Goal: Find specific page/section

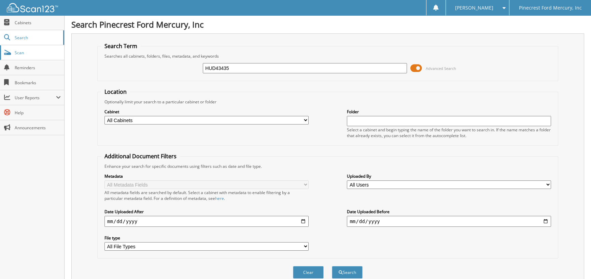
drag, startPoint x: 239, startPoint y: 66, endPoint x: 0, endPoint y: 59, distance: 239.2
click at [0, 61] on body "[PERSON_NAME] Settings Logout Pinecrest Ford Mercury, Inc Close Cabinets Search…" at bounding box center [295, 167] width 591 height 334
type input "MKE81968"
click at [332, 266] on button "Search" at bounding box center [347, 272] width 31 height 13
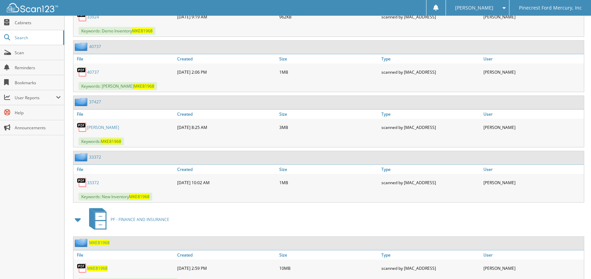
scroll to position [385, 0]
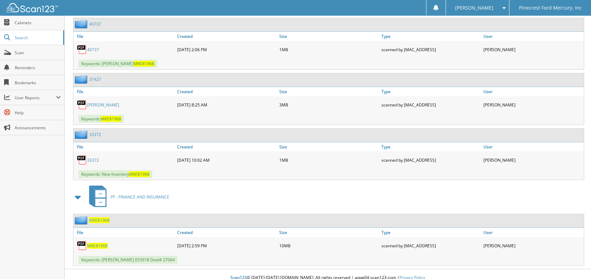
click at [97, 243] on span "MKE81968" at bounding box center [97, 246] width 20 height 6
click at [23, 98] on span "User Reports" at bounding box center [35, 98] width 41 height 6
click at [21, 129] on span "All Recent Activity" at bounding box center [36, 127] width 50 height 6
